Goal: Check status

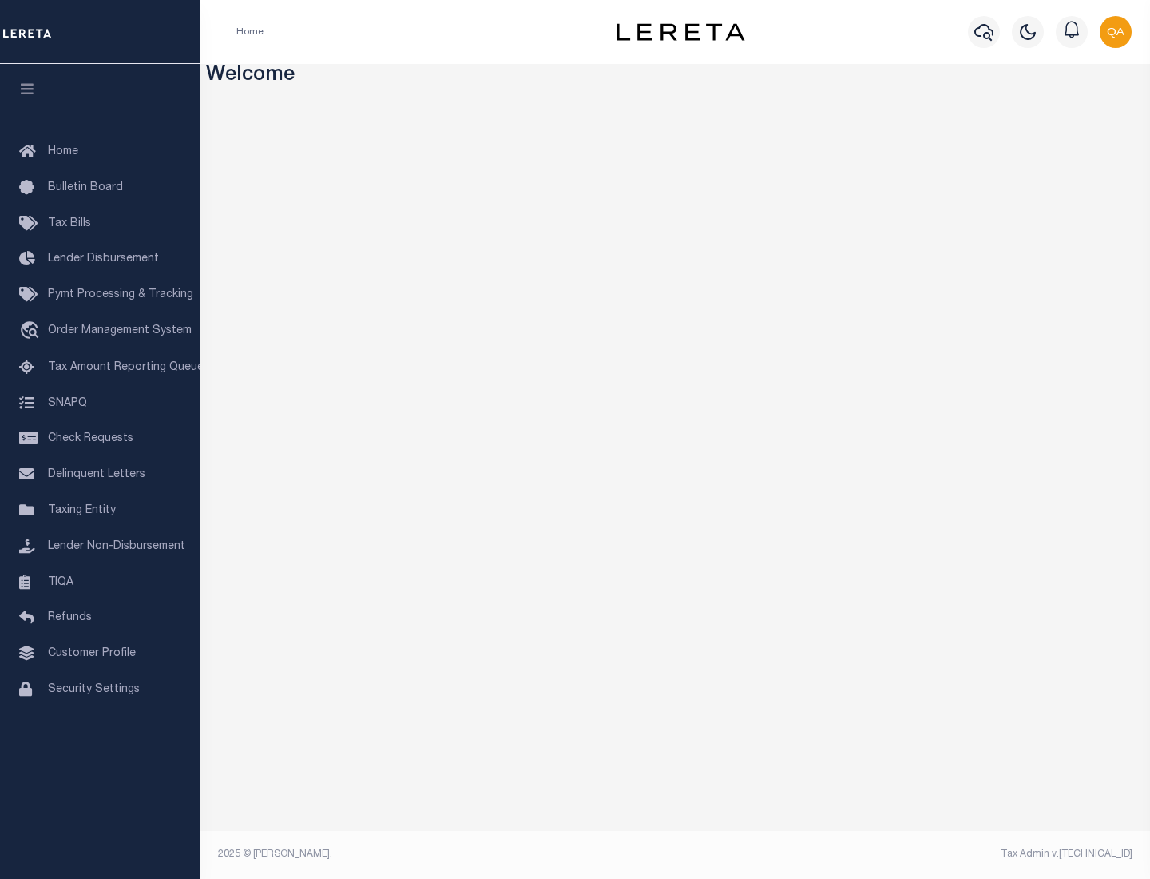
click at [100, 439] on span "Check Requests" at bounding box center [90, 438] width 85 height 11
select select "50"
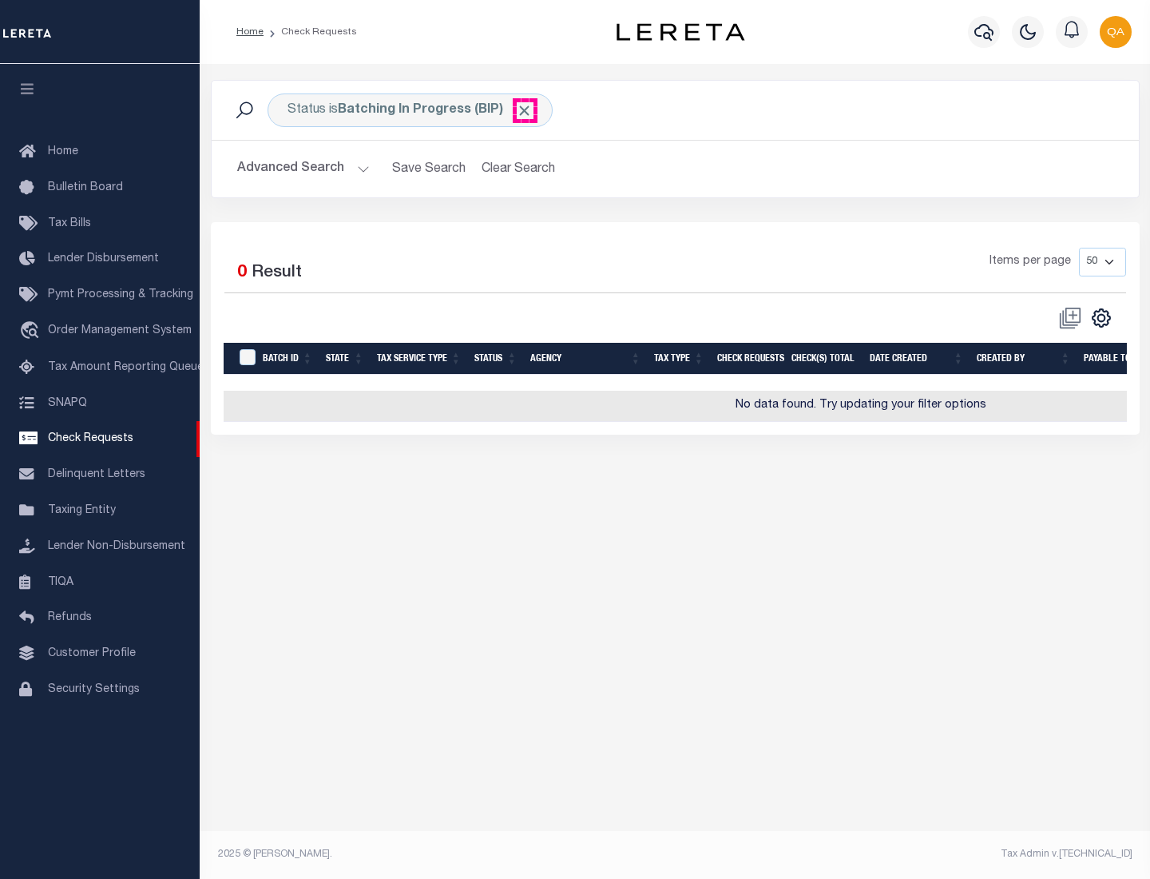
click at [525, 110] on span "Click to Remove" at bounding box center [524, 110] width 17 height 17
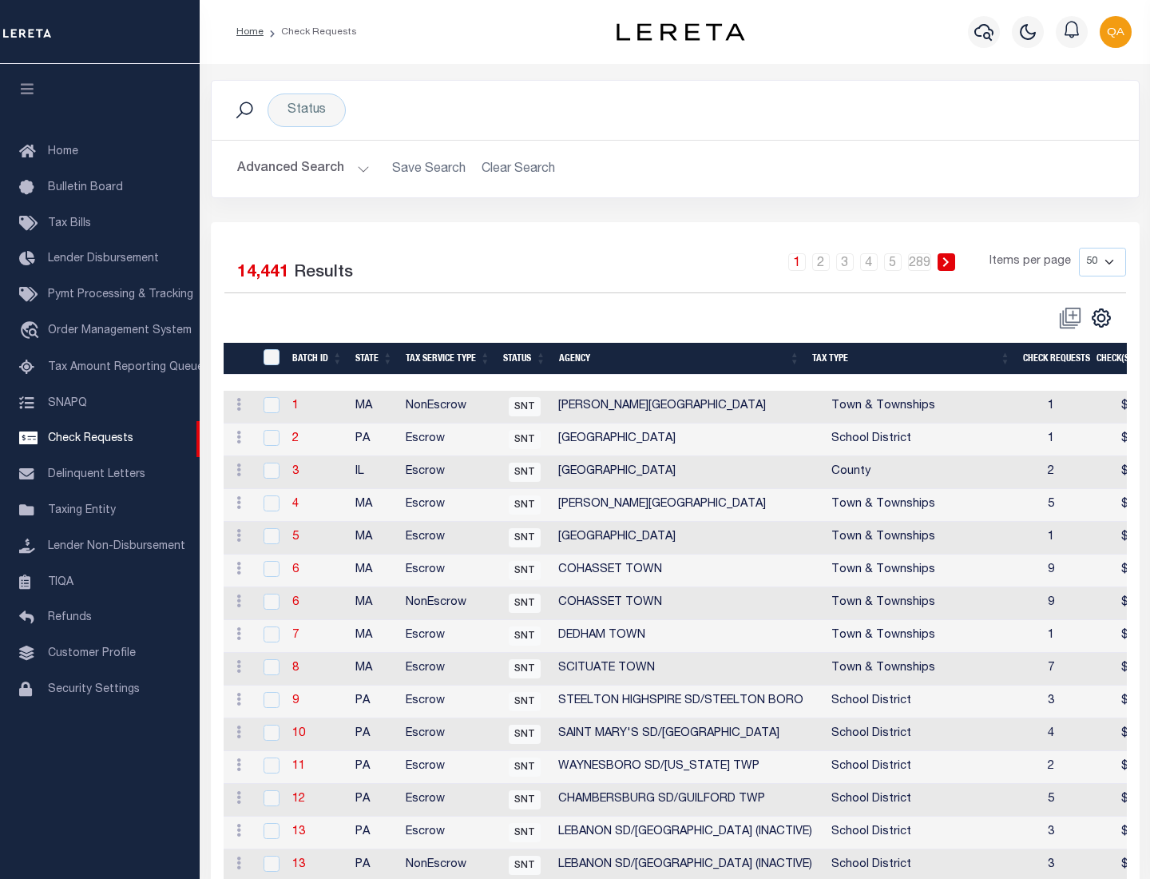
scroll to position [770, 0]
